Goal: Check status: Check status

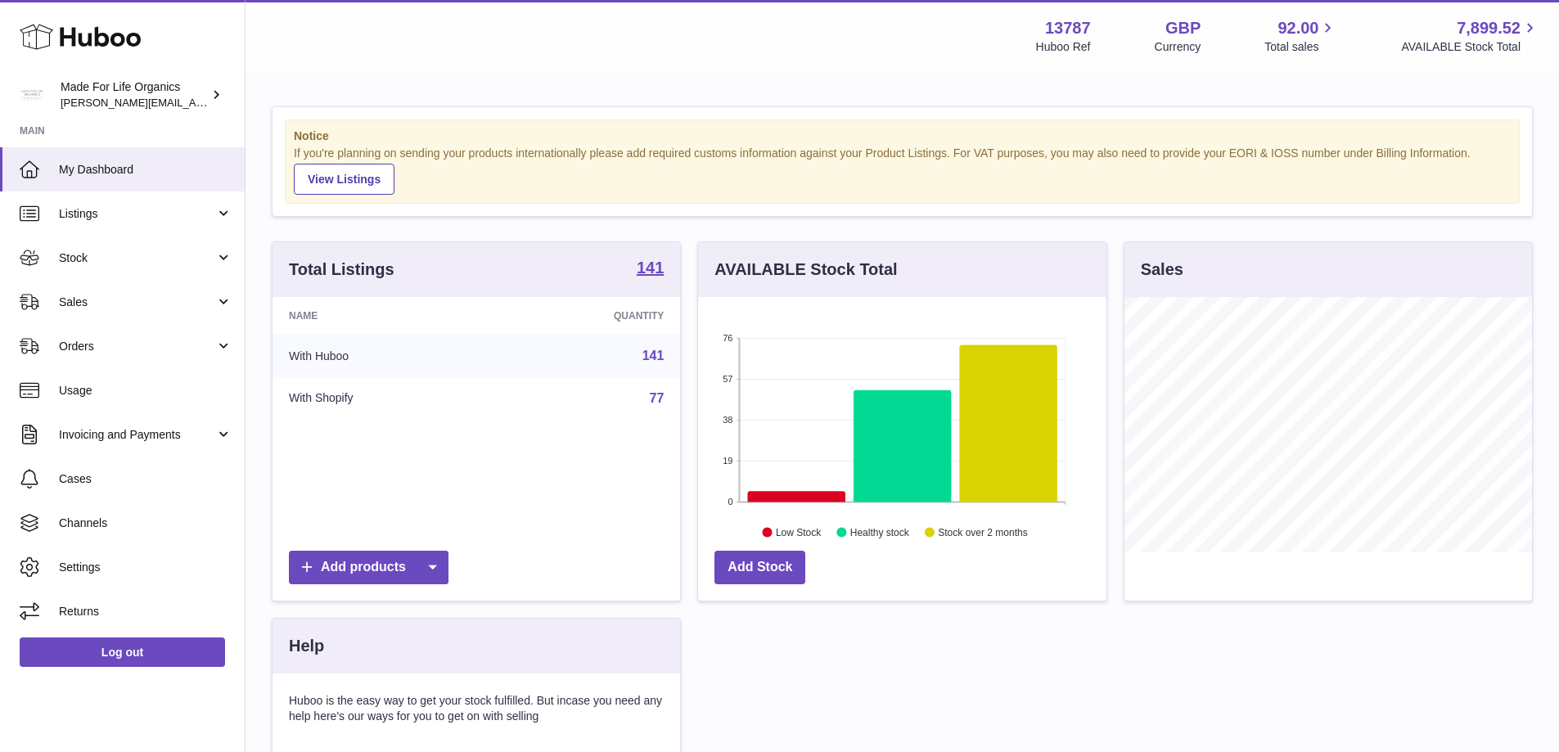
scroll to position [255, 408]
click at [75, 305] on span "Sales" at bounding box center [137, 303] width 156 height 16
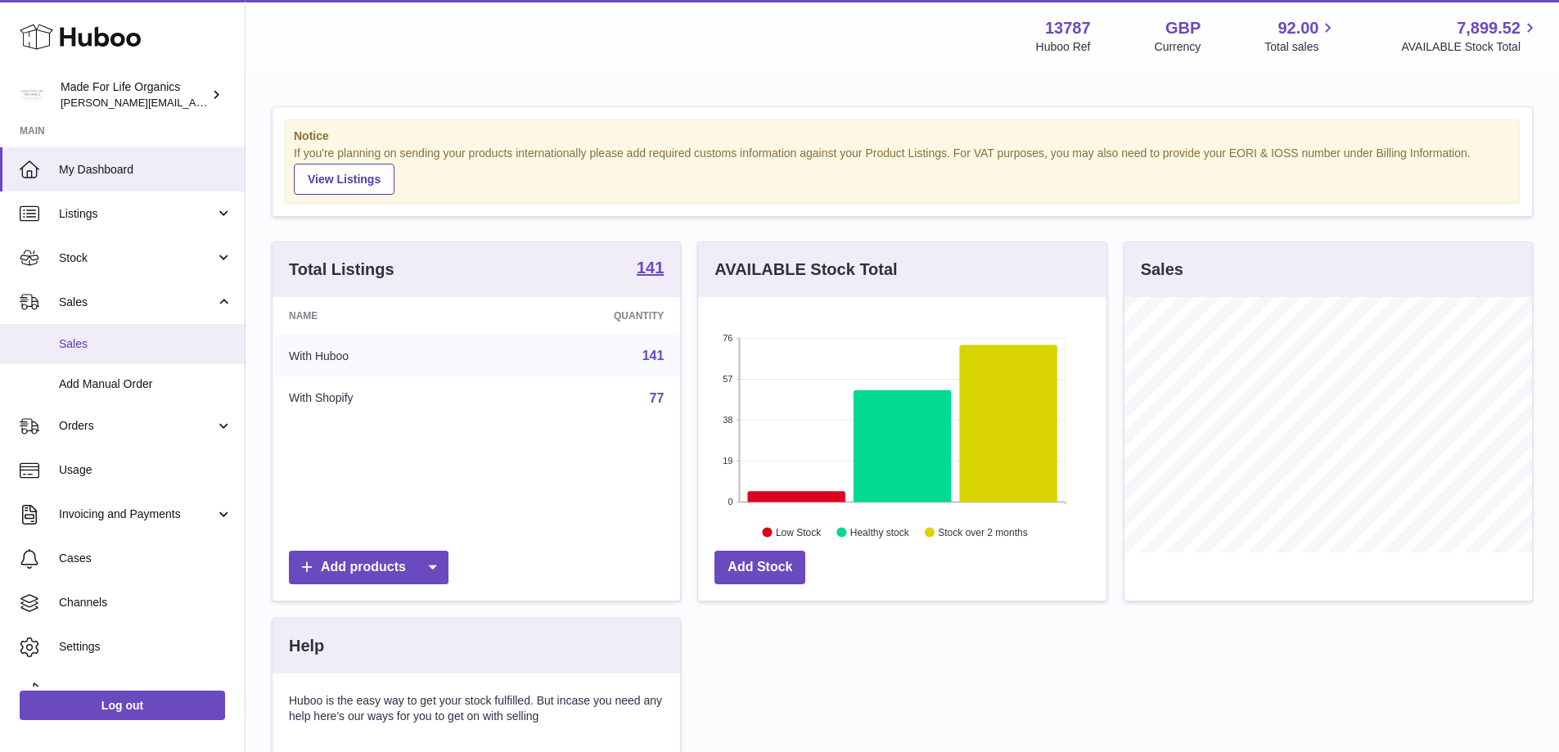
click at [74, 344] on span "Sales" at bounding box center [145, 344] width 173 height 16
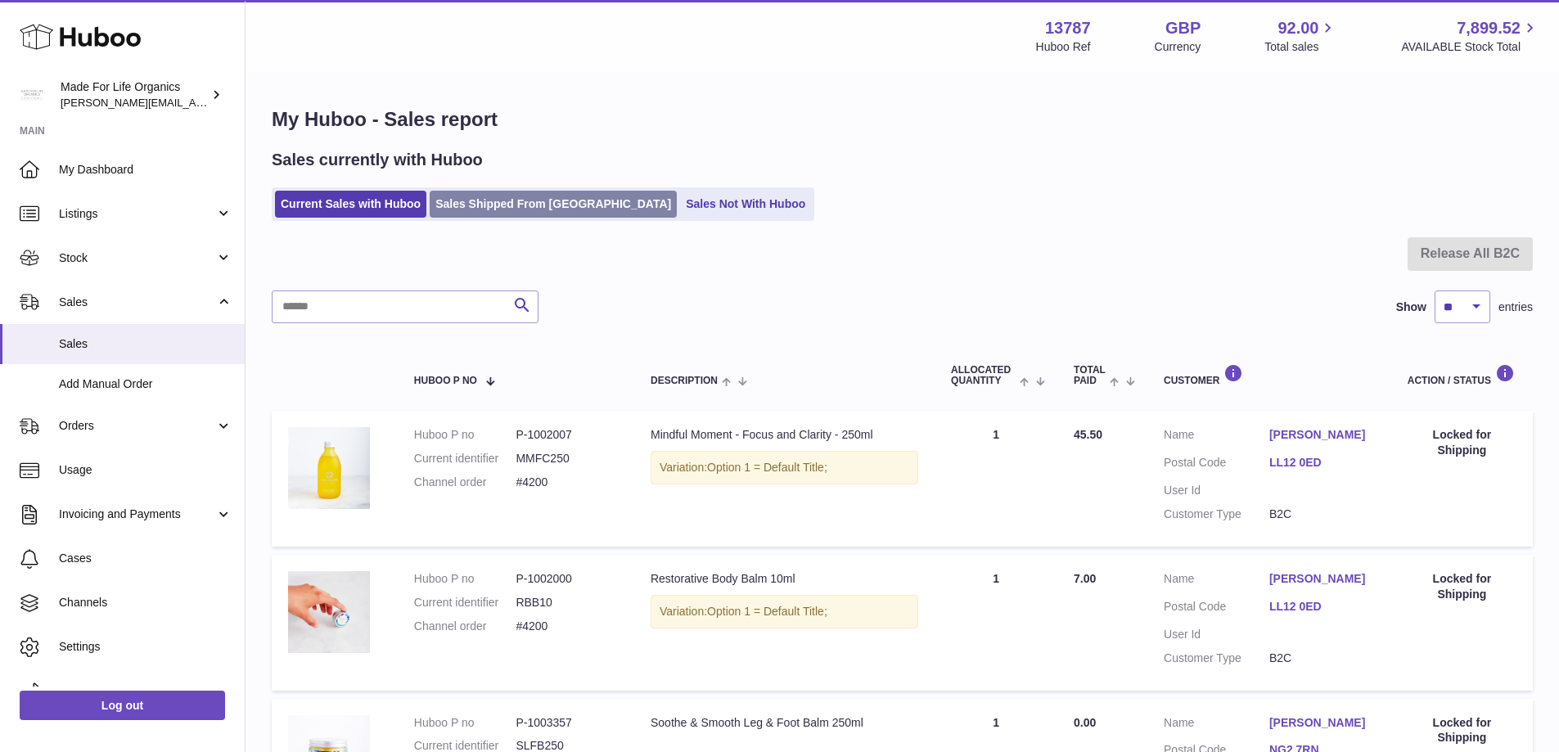
click at [534, 196] on link "Sales Shipped From [GEOGRAPHIC_DATA]" at bounding box center [553, 204] width 247 height 27
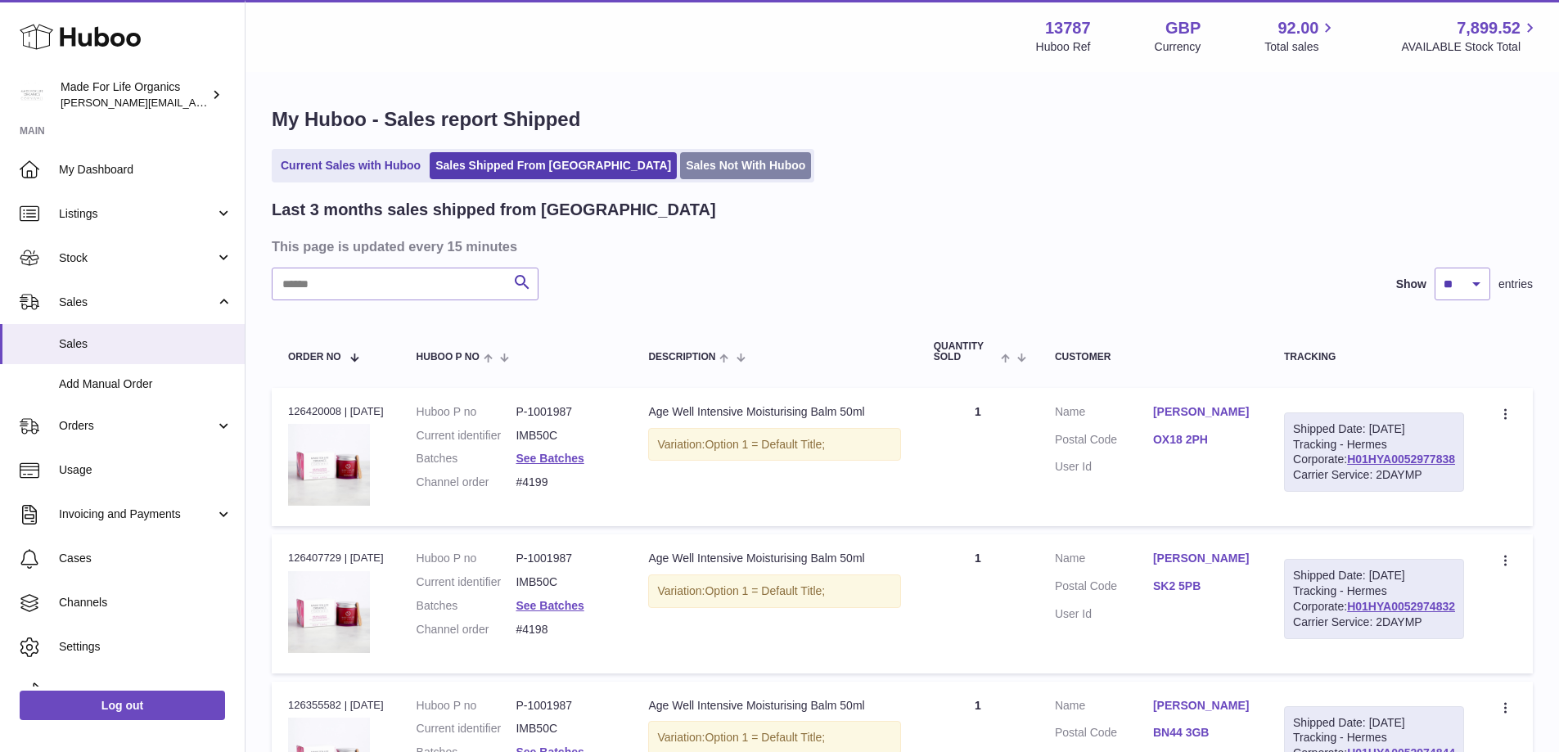
click at [680, 176] on link "Sales Not With Huboo" at bounding box center [745, 165] width 131 height 27
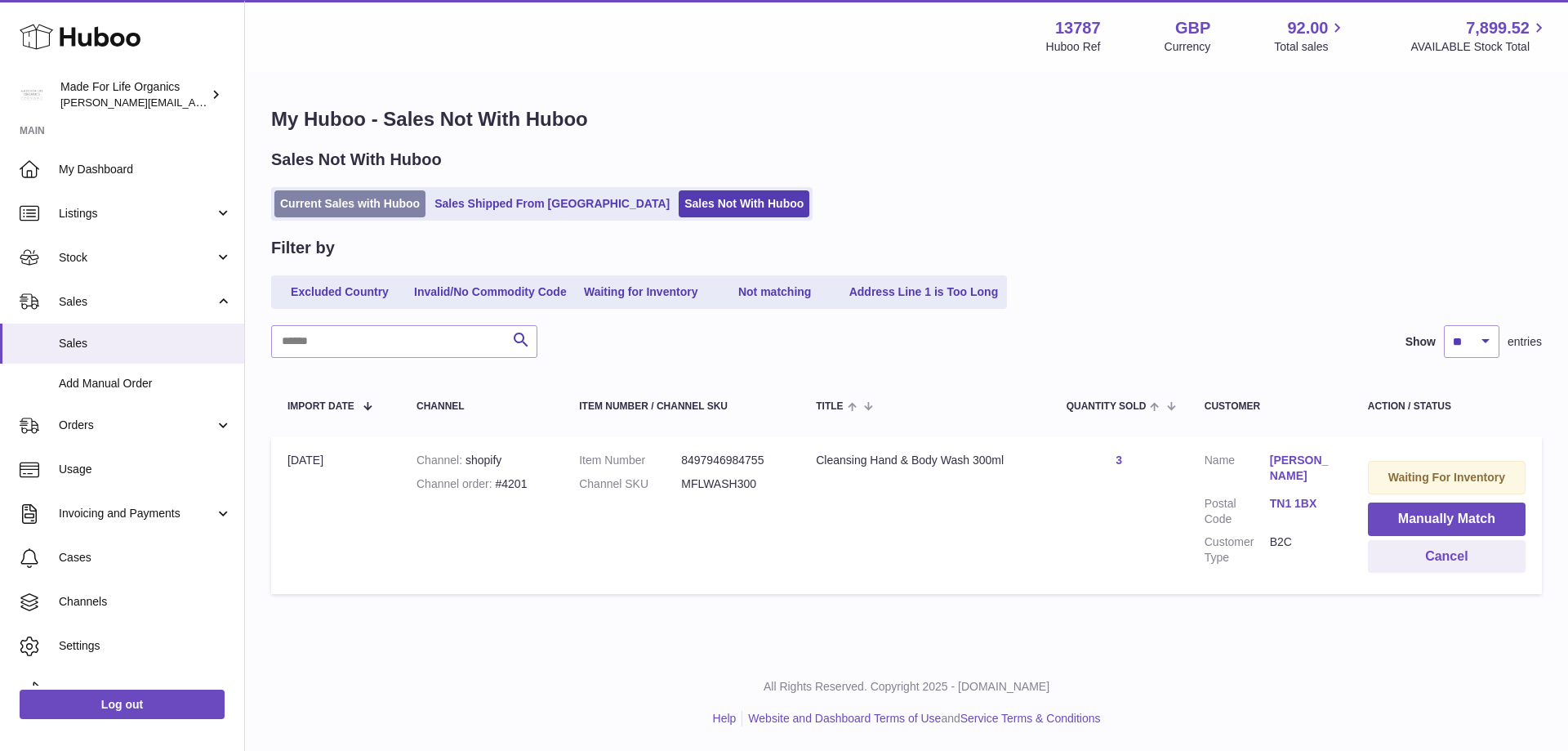
click at [332, 198] on link "Current Sales with Huboo" at bounding box center [349, 204] width 151 height 27
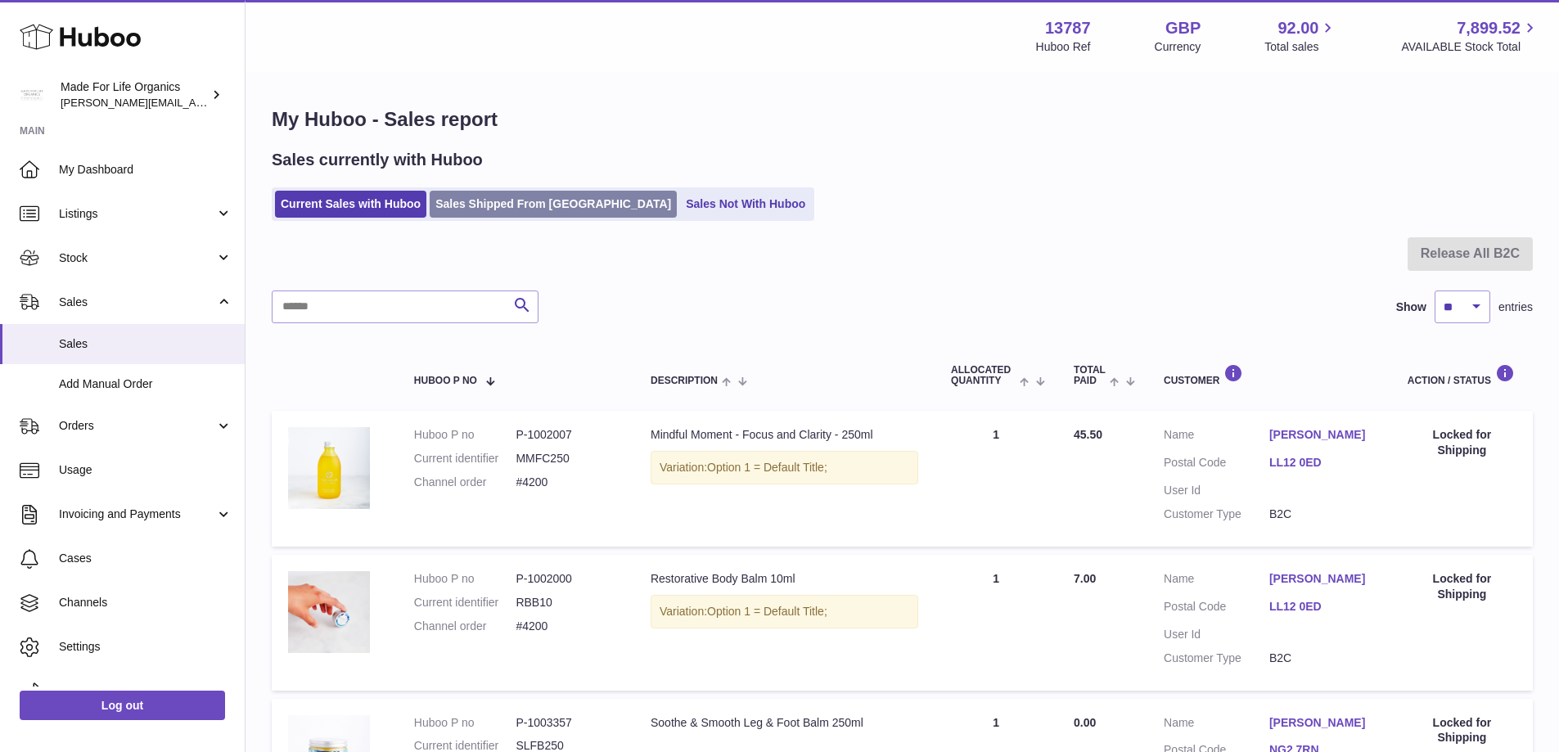
click at [516, 200] on link "Sales Shipped From [GEOGRAPHIC_DATA]" at bounding box center [553, 204] width 247 height 27
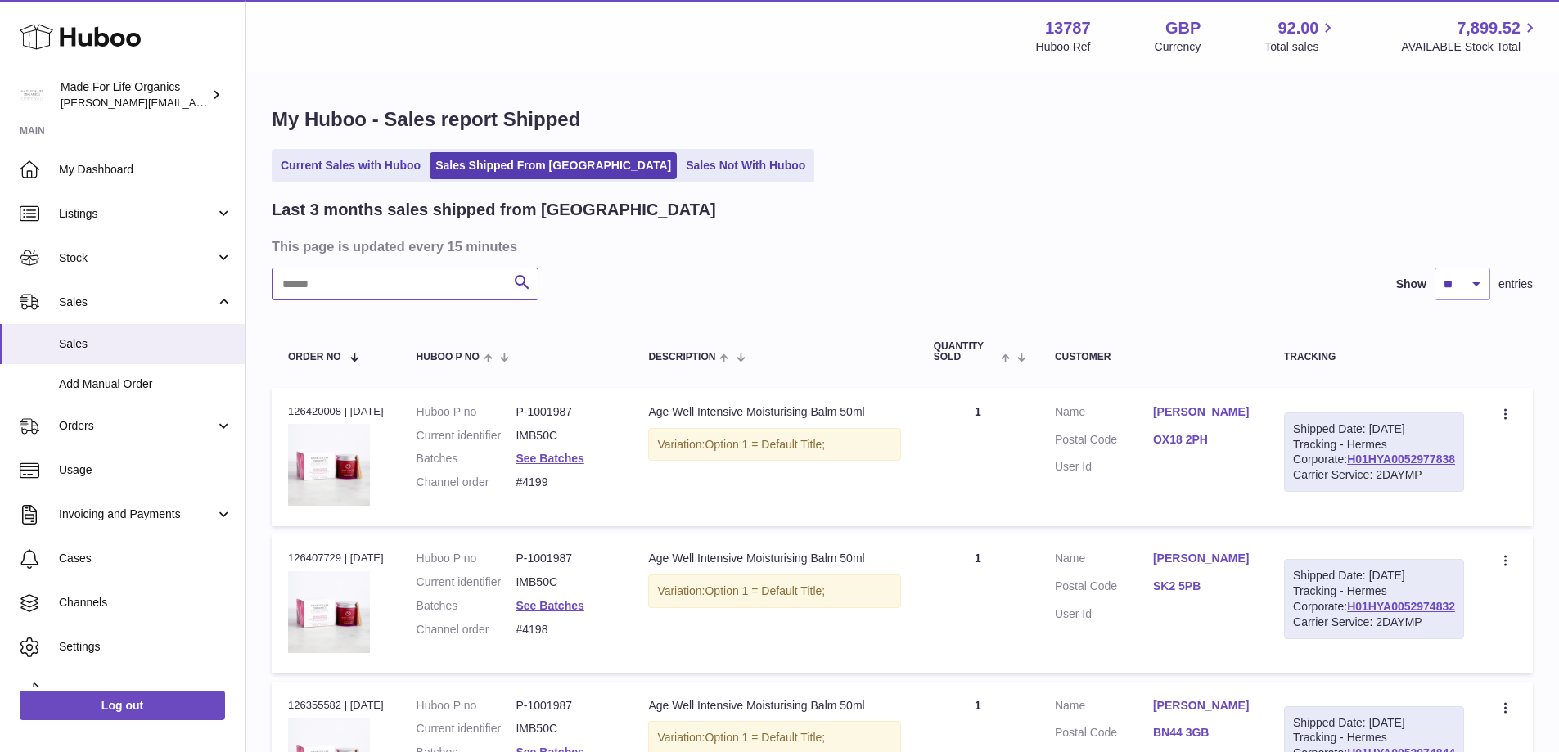
click at [396, 280] on input "text" at bounding box center [405, 284] width 267 height 33
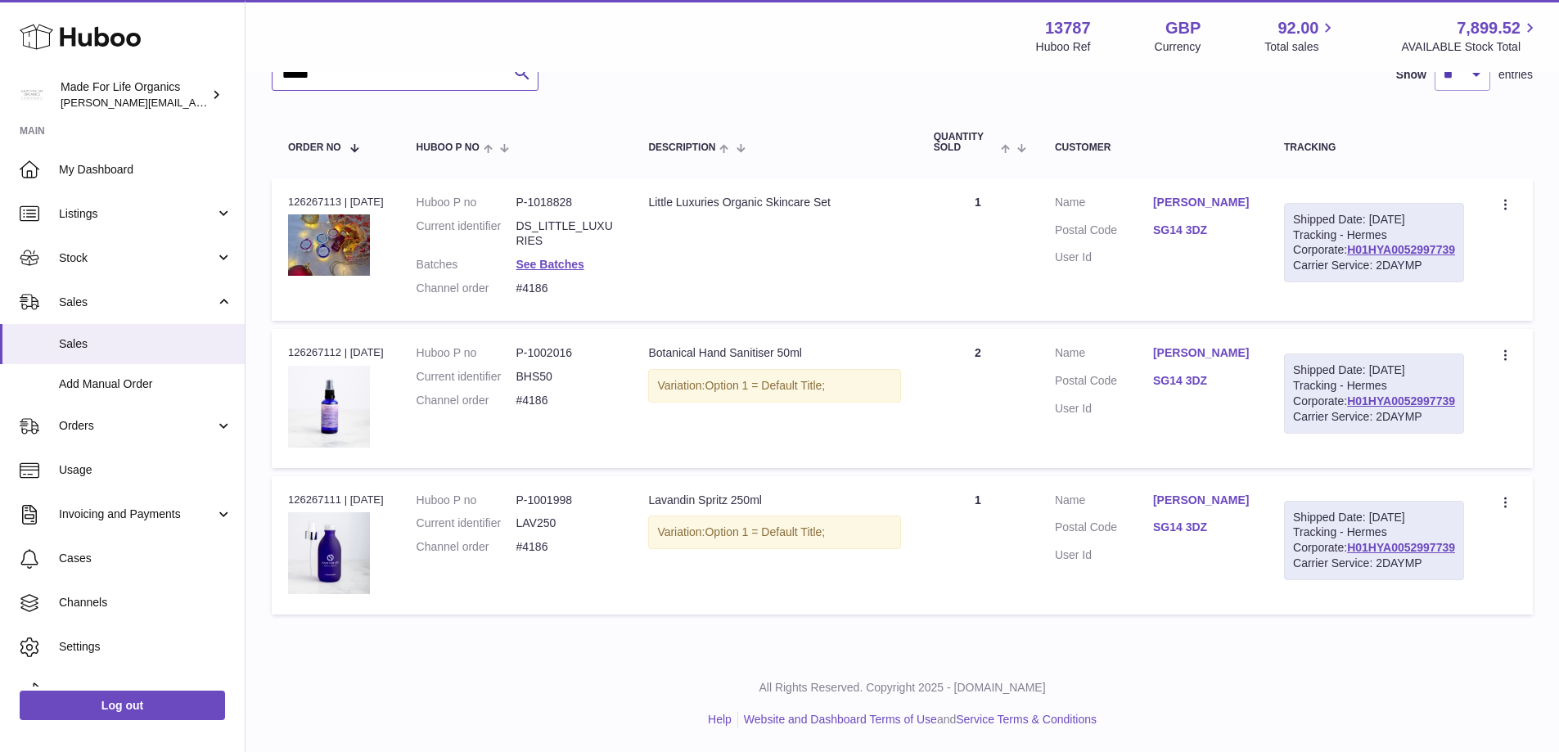
scroll to position [315, 0]
type input "******"
